Goal: Use online tool/utility: Utilize a website feature to perform a specific function

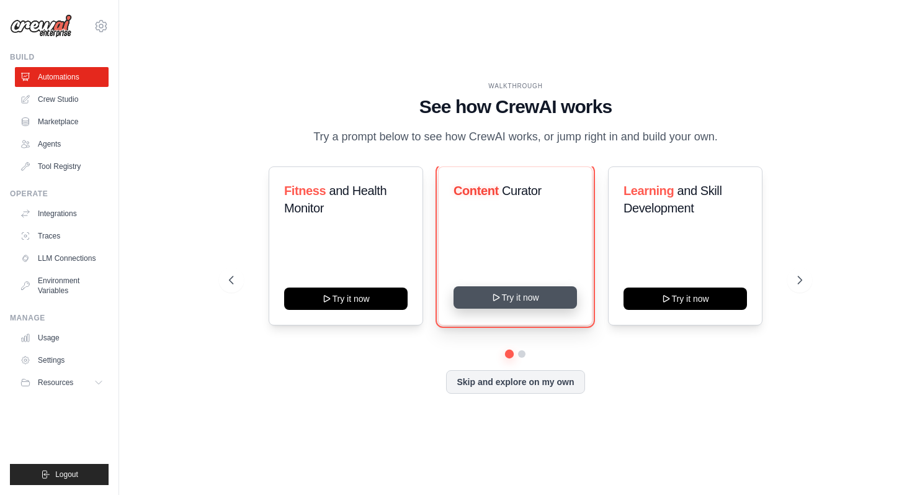
click at [526, 286] on button "Try it now" at bounding box center [515, 297] width 123 height 22
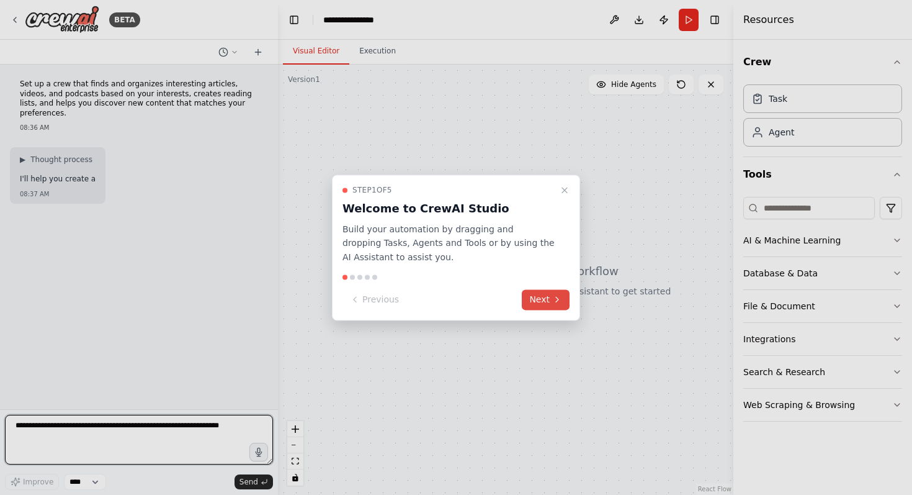
click at [546, 303] on button "Next" at bounding box center [546, 299] width 48 height 20
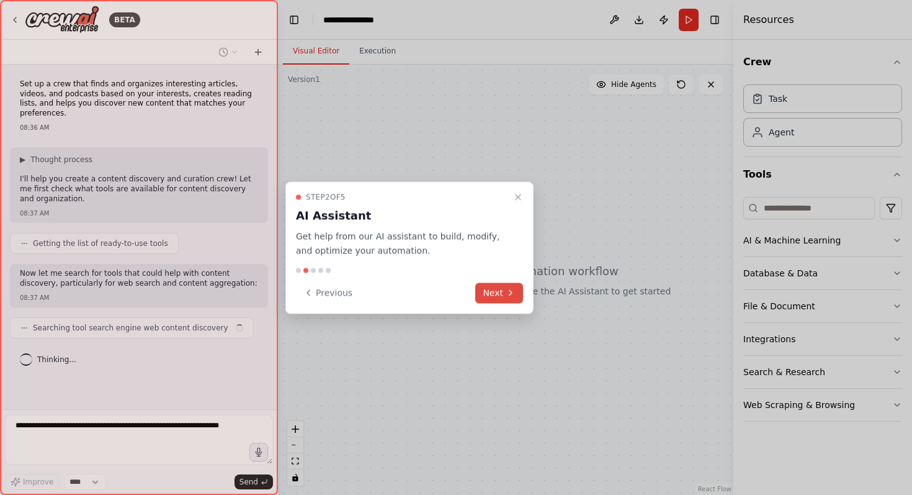
click at [507, 289] on icon at bounding box center [511, 293] width 10 height 10
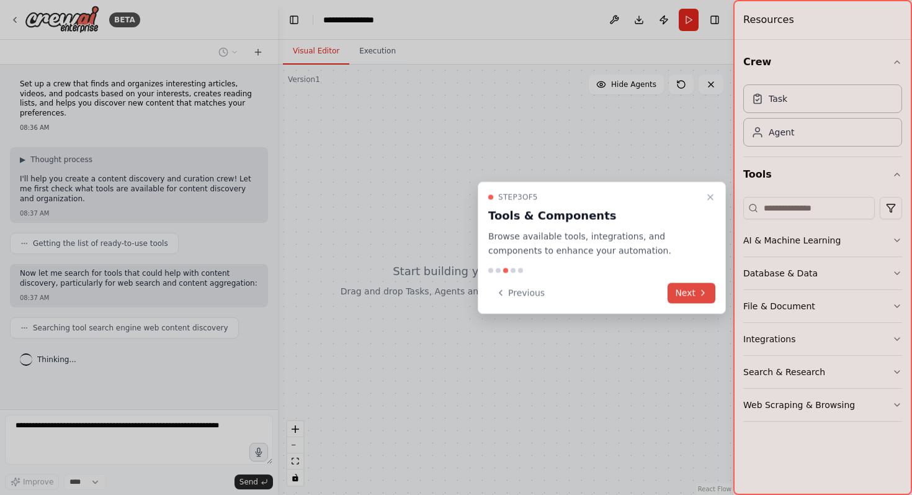
click at [690, 291] on button "Next" at bounding box center [692, 292] width 48 height 20
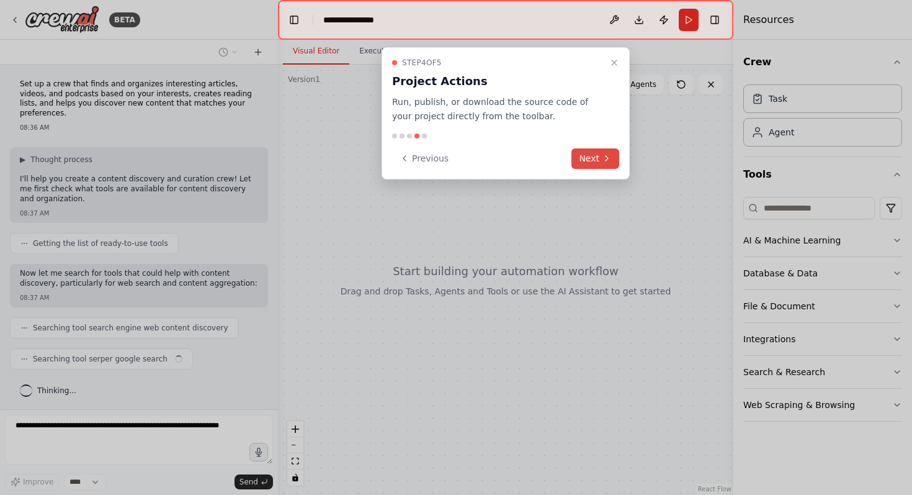
click at [593, 158] on button "Next" at bounding box center [596, 158] width 48 height 20
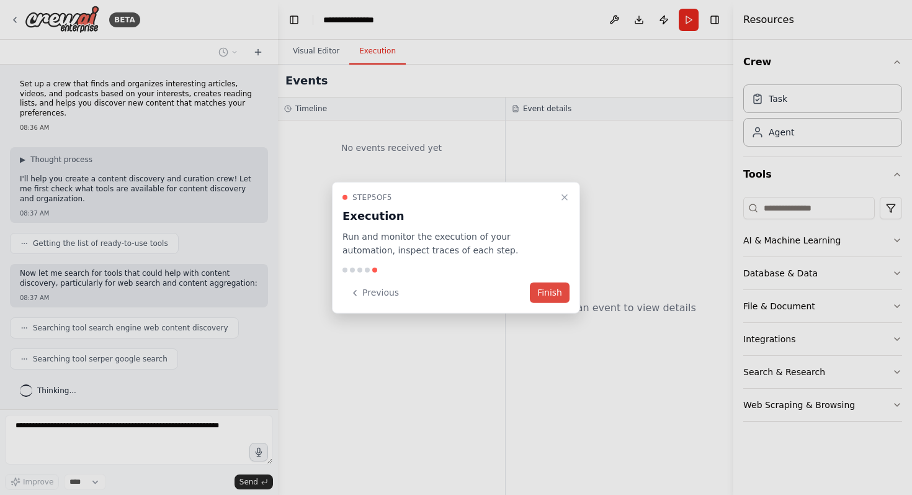
scroll to position [24, 0]
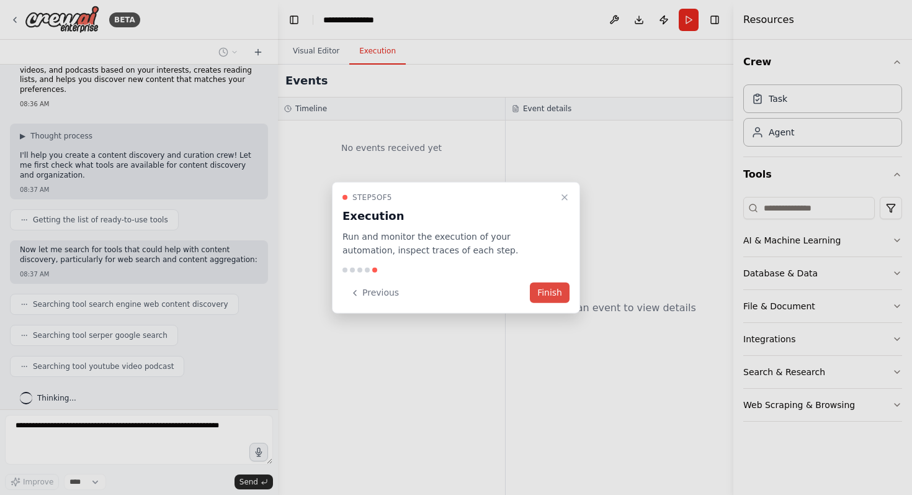
click at [566, 293] on button "Finish" at bounding box center [550, 292] width 40 height 20
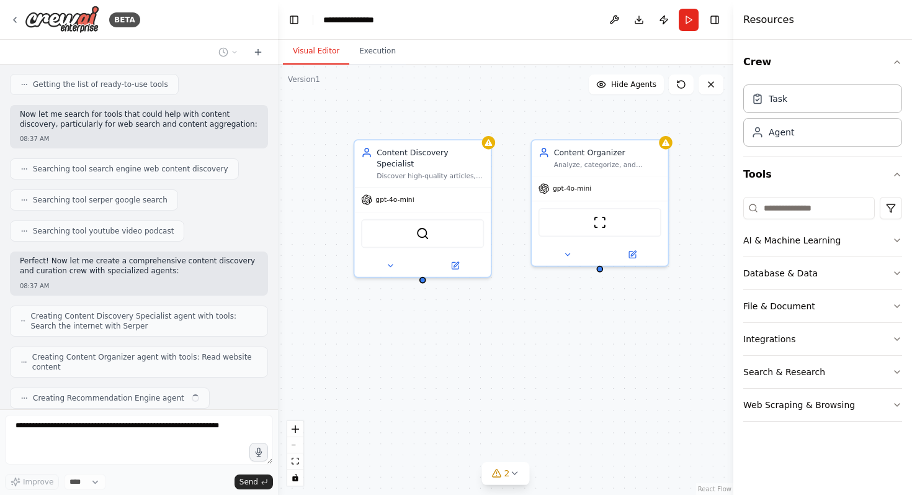
scroll to position [190, 0]
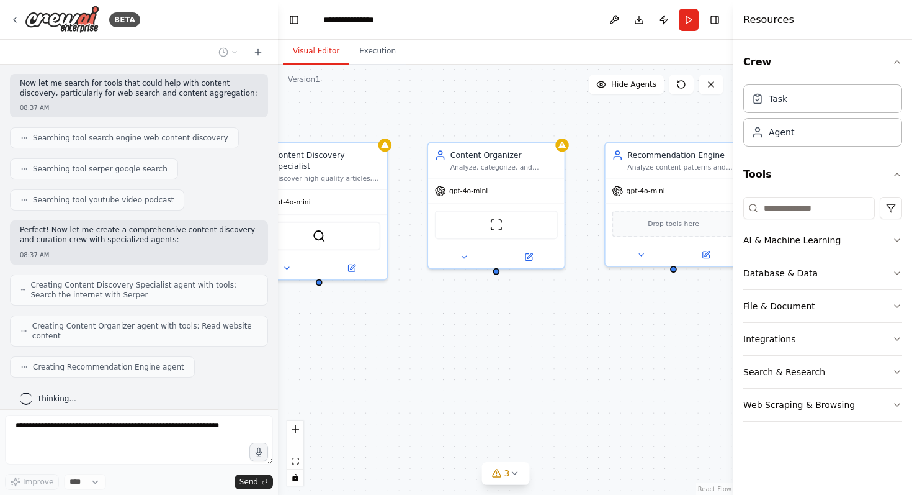
drag, startPoint x: 523, startPoint y: 355, endPoint x: 420, endPoint y: 357, distance: 103.7
click at [420, 357] on div "Content Discovery Specialist Discover high-quality articles, videos, and podcas…" at bounding box center [505, 280] width 455 height 430
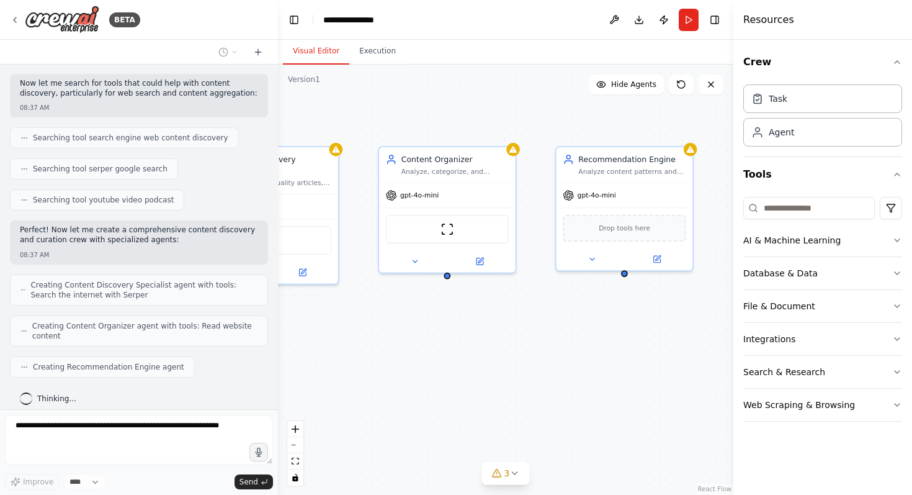
drag, startPoint x: 420, startPoint y: 357, endPoint x: 367, endPoint y: 362, distance: 52.4
click at [368, 362] on div "Content Discovery Specialist Discover high-quality articles, videos, and podcas…" at bounding box center [505, 280] width 455 height 430
click at [588, 258] on icon at bounding box center [589, 257] width 9 height 9
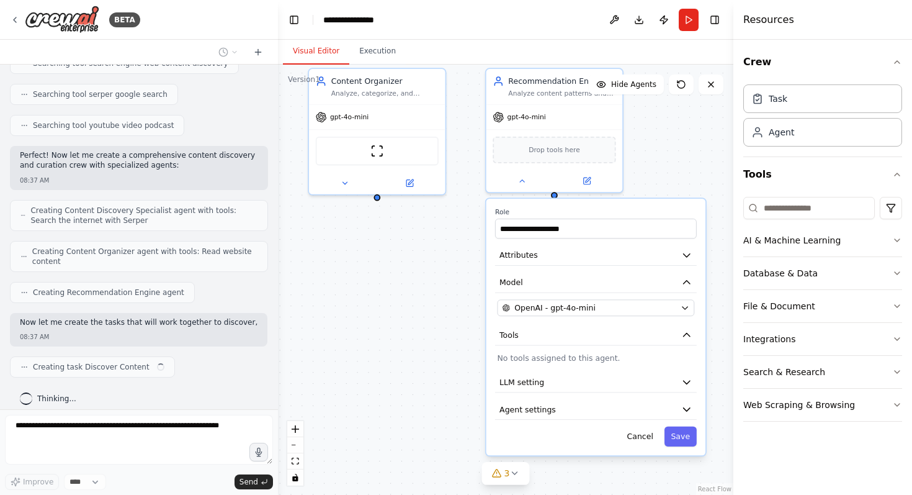
scroll to position [274, 0]
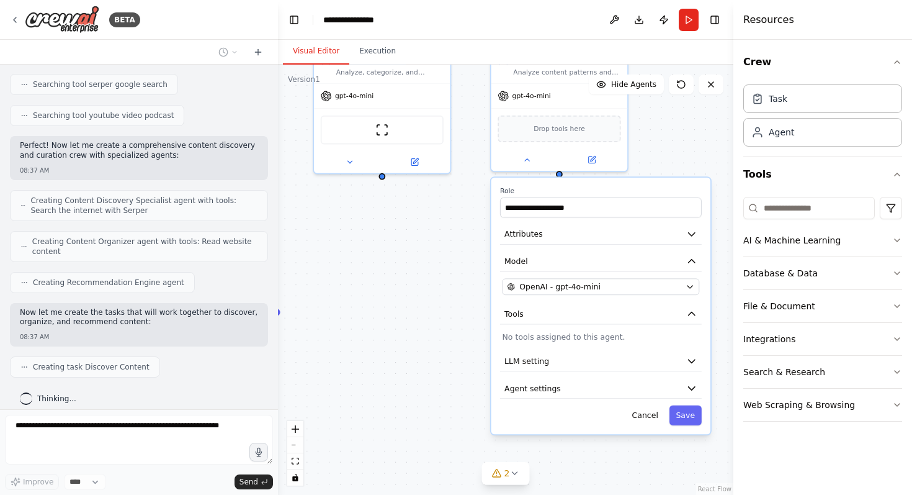
drag, startPoint x: 536, startPoint y: 314, endPoint x: 473, endPoint y: 214, distance: 117.9
click at [473, 214] on div ".deletable-edge-delete-btn { width: 20px; height: 20px; border: 0px solid #ffff…" at bounding box center [505, 280] width 455 height 430
click at [684, 291] on button "OpenAI - gpt-4o-mini" at bounding box center [601, 286] width 197 height 17
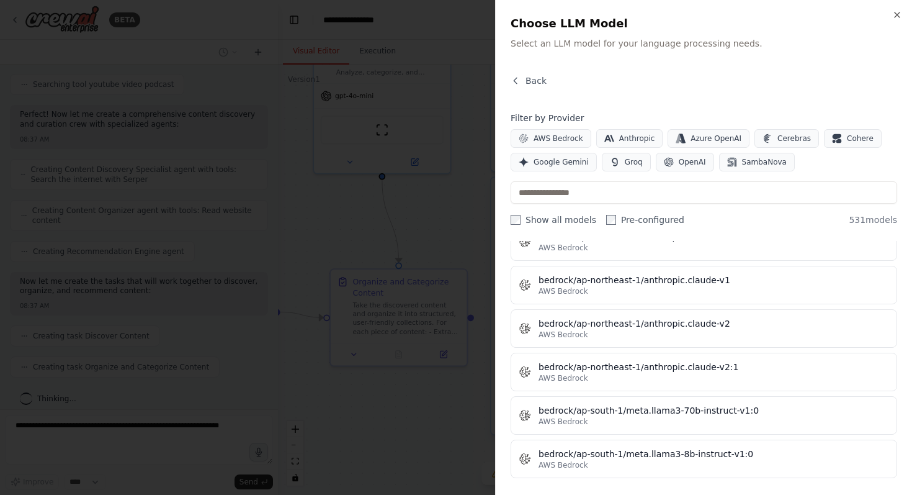
scroll to position [2044, 0]
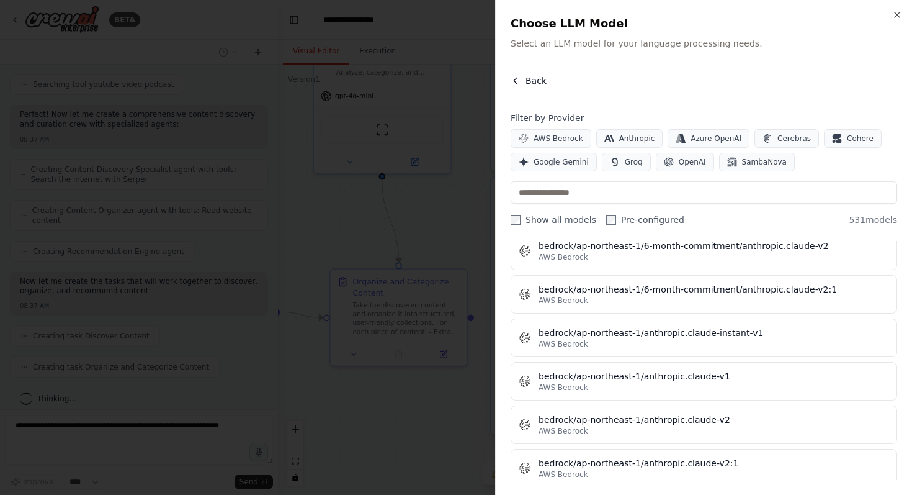
click at [534, 78] on span "Back" at bounding box center [536, 80] width 21 height 12
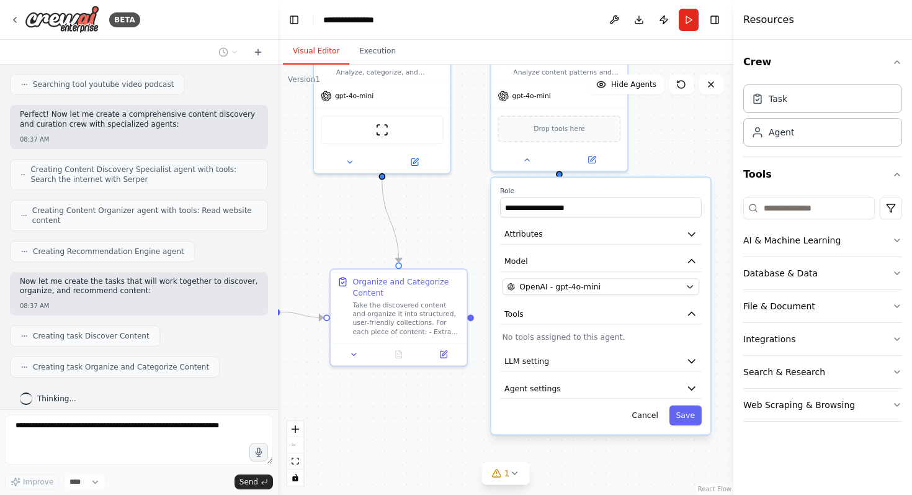
click at [546, 218] on div "**********" at bounding box center [600, 305] width 219 height 256
click at [573, 212] on input "**********" at bounding box center [601, 207] width 202 height 20
click at [675, 231] on button "Attributes" at bounding box center [601, 234] width 202 height 20
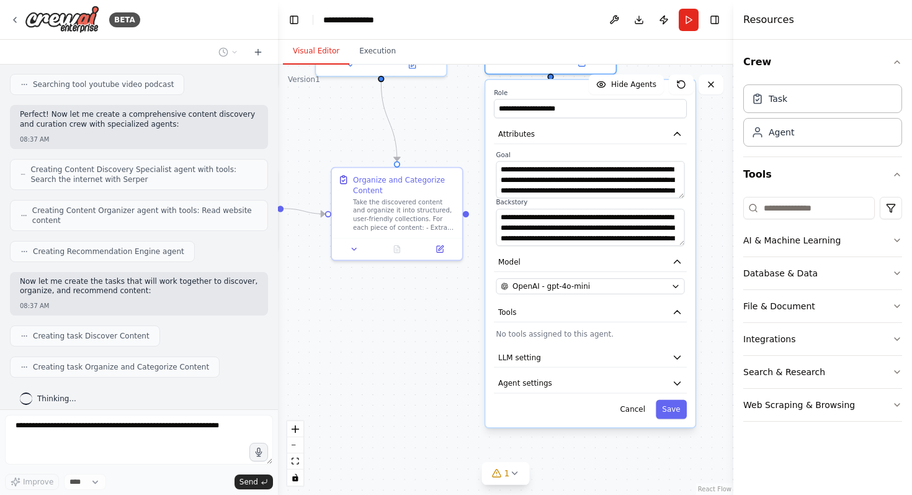
drag, startPoint x: 719, startPoint y: 348, endPoint x: 705, endPoint y: 238, distance: 110.8
click at [705, 238] on div ".deletable-edge-delete-btn { width: 20px; height: 20px; border: 0px solid #ffff…" at bounding box center [505, 280] width 455 height 430
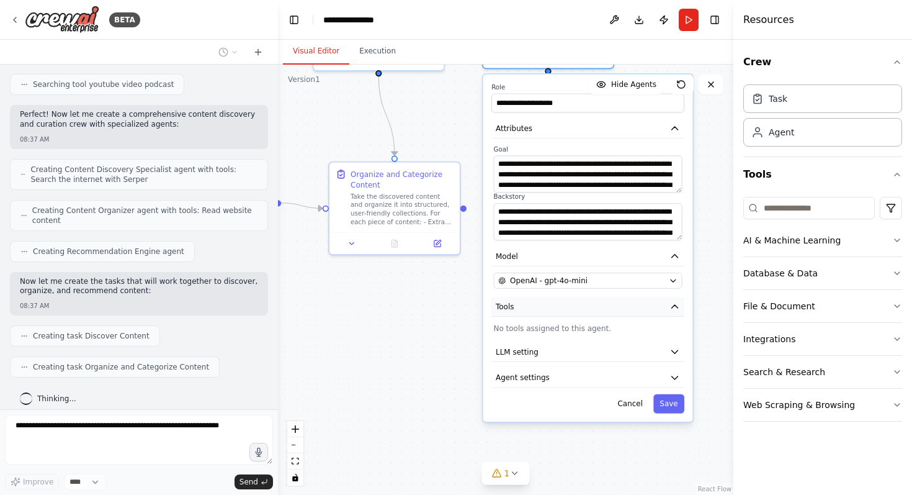
click at [671, 313] on button "Tools" at bounding box center [587, 307] width 193 height 20
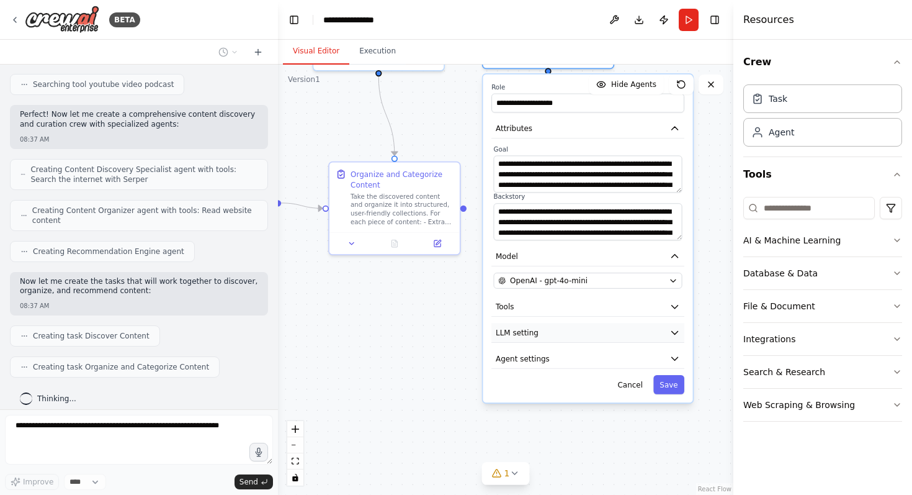
click at [675, 332] on icon "button" at bounding box center [675, 332] width 6 height 3
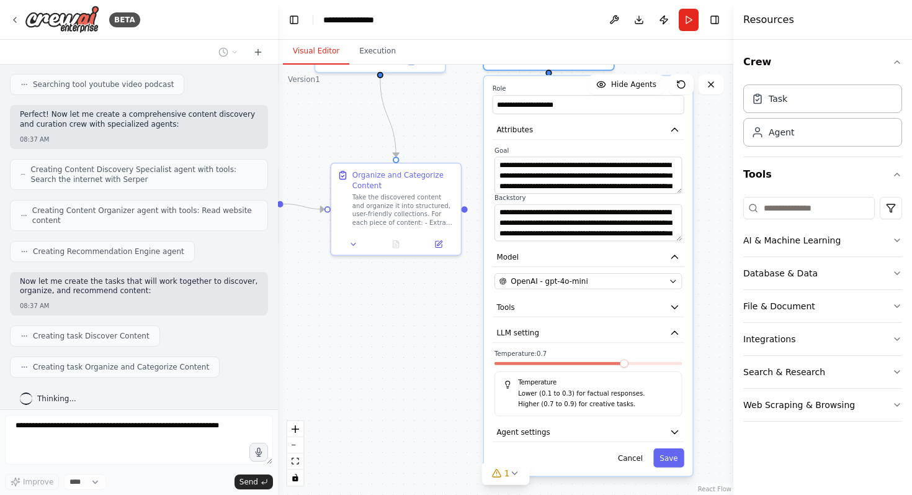
scroll to position [336, 0]
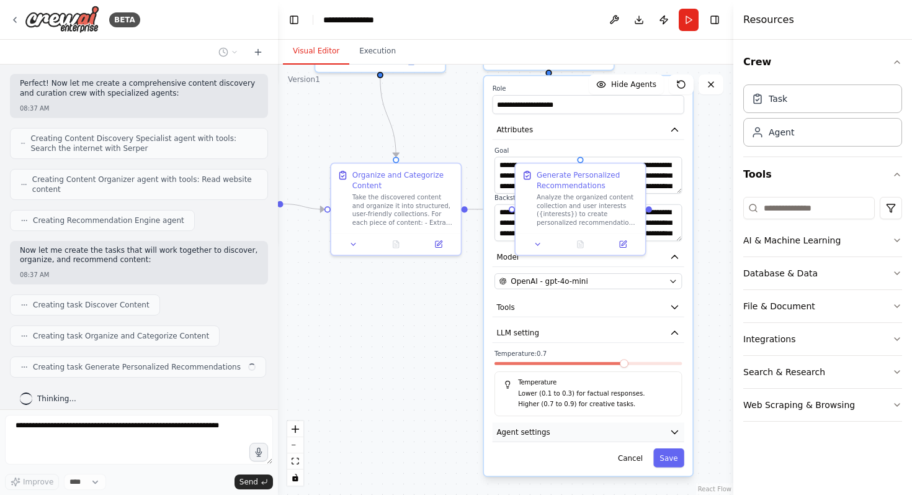
click at [673, 434] on icon "button" at bounding box center [675, 431] width 11 height 11
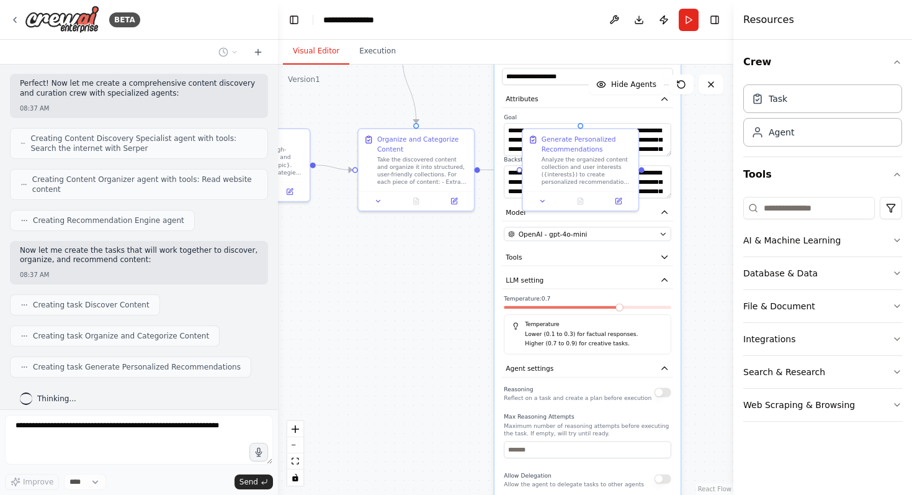
scroll to position [411, 0]
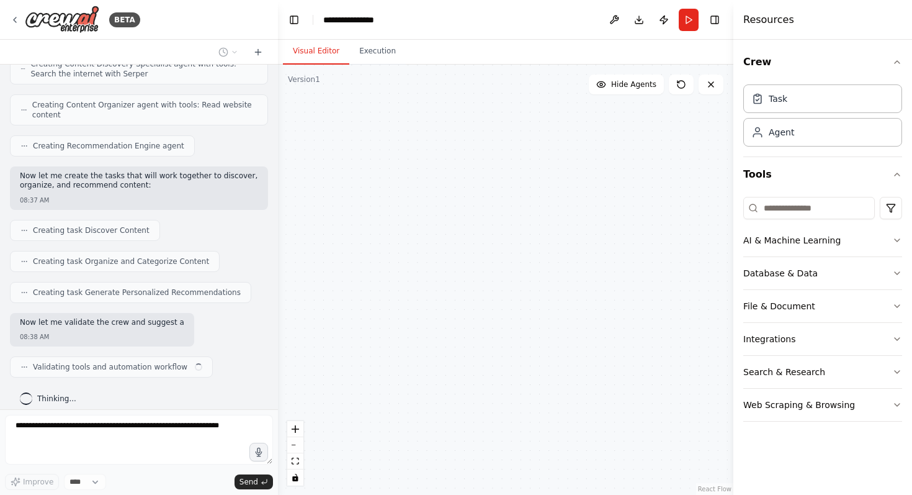
drag, startPoint x: 720, startPoint y: 357, endPoint x: 689, endPoint y: 206, distance: 154.0
click at [689, 205] on div "**********" at bounding box center [505, 280] width 455 height 430
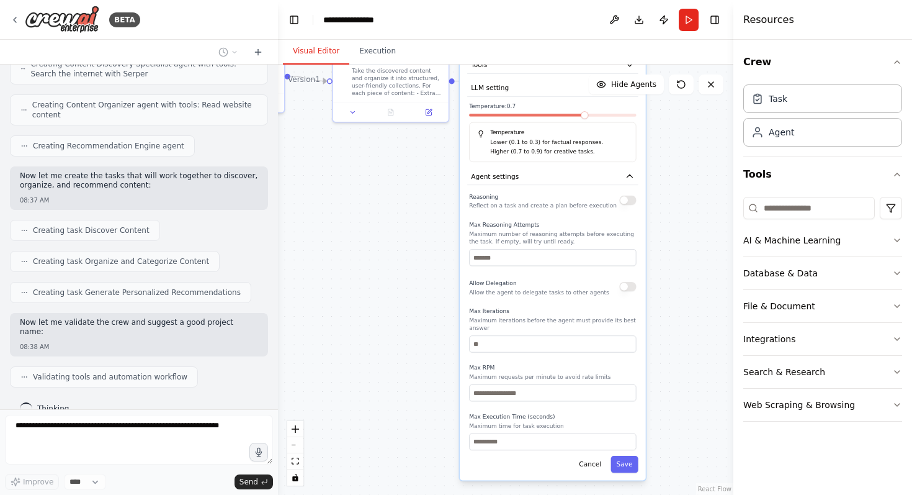
drag, startPoint x: 488, startPoint y: 418, endPoint x: 481, endPoint y: 318, distance: 100.8
click at [481, 318] on div "Max Iterations Maximum iterations before the agent must provide its best answer" at bounding box center [552, 329] width 167 height 45
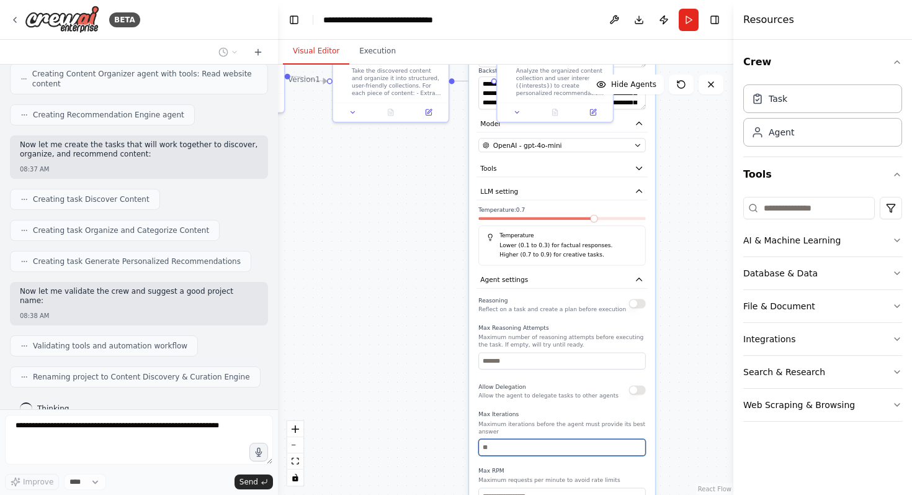
drag, startPoint x: 616, startPoint y: 445, endPoint x: 606, endPoint y: 289, distance: 156.7
click at [607, 289] on div "**********" at bounding box center [562, 272] width 186 height 621
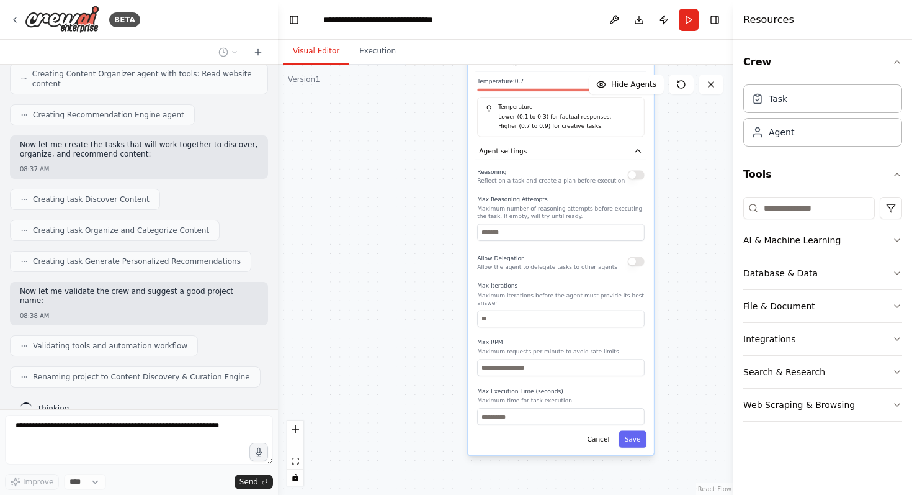
drag, startPoint x: 684, startPoint y: 336, endPoint x: 662, endPoint y: 336, distance: 22.3
click at [665, 318] on div ".deletable-edge-delete-btn { width: 20px; height: 20px; border: 0px solid #ffff…" at bounding box center [505, 280] width 455 height 430
